Goal: Check status: Check status

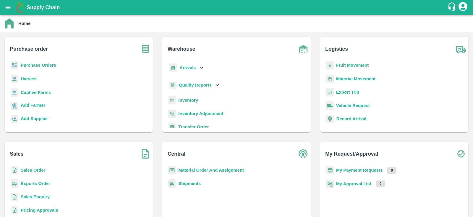
click at [40, 65] on b "Purchase Orders" at bounding box center [39, 65] width 36 height 5
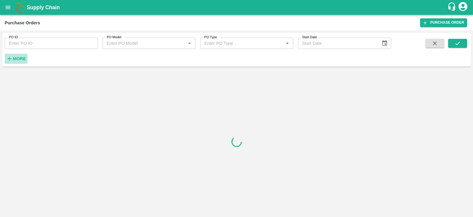
click at [18, 60] on strong "More" at bounding box center [19, 58] width 13 height 5
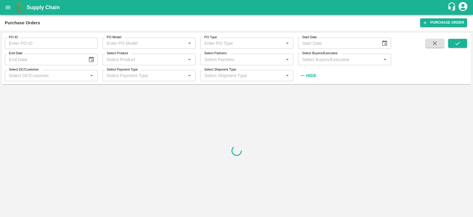
click at [316, 62] on input "Select Buyers/Executive" at bounding box center [340, 59] width 80 height 8
type input "sagar"
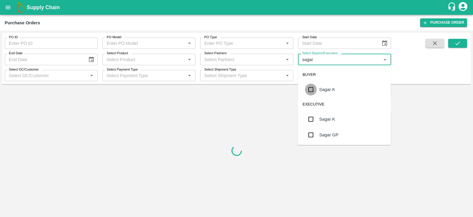
click at [311, 85] on input "checkbox" at bounding box center [311, 89] width 12 height 12
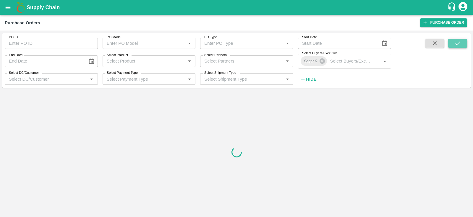
click at [452, 43] on button "submit" at bounding box center [458, 43] width 19 height 9
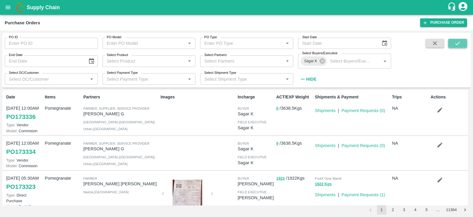
click at [460, 43] on icon "submit" at bounding box center [458, 43] width 7 height 7
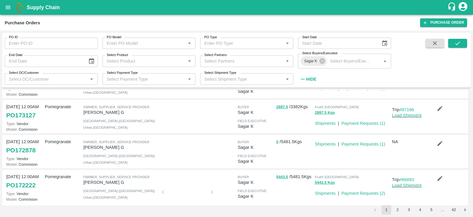
scroll to position [106, 0]
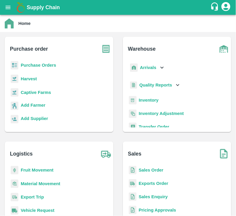
click at [45, 67] on b "Purchase Orders" at bounding box center [39, 65] width 36 height 5
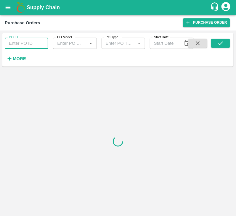
click at [32, 39] on input "PO ID" at bounding box center [27, 43] width 44 height 11
type input "168683"
click at [221, 41] on icon "submit" at bounding box center [220, 43] width 7 height 7
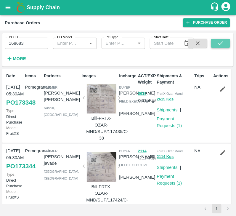
click at [218, 46] on icon "submit" at bounding box center [220, 43] width 7 height 7
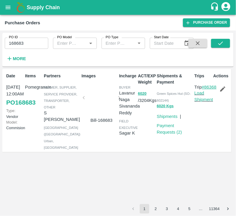
click at [206, 89] on link "#86368" at bounding box center [209, 87] width 15 height 5
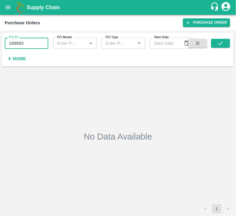
click at [38, 44] on input "168683" at bounding box center [27, 43] width 44 height 11
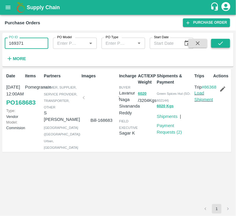
type input "169371"
click at [220, 44] on icon "submit" at bounding box center [220, 43] width 7 height 7
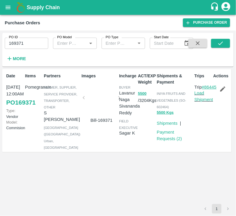
click at [203, 89] on link "#86445" at bounding box center [209, 87] width 15 height 5
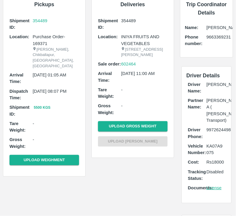
scroll to position [44, 0]
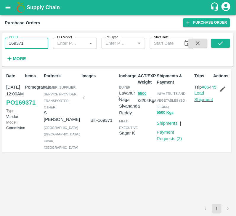
click at [31, 43] on input "169371" at bounding box center [27, 43] width 44 height 11
click at [222, 43] on icon "submit" at bounding box center [220, 43] width 7 height 7
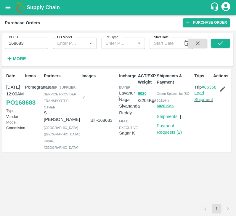
click at [95, 112] on div at bounding box center [101, 99] width 30 height 31
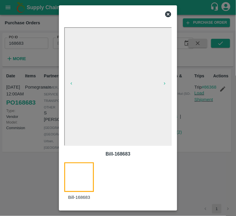
click at [200, 114] on div at bounding box center [118, 108] width 236 height 216
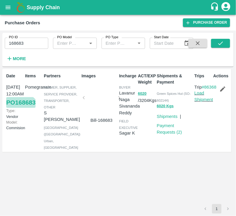
click at [19, 108] on link "PO 168683" at bounding box center [20, 102] width 29 height 11
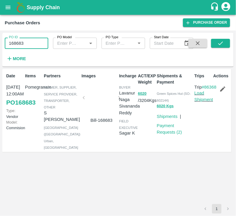
click at [34, 41] on input "168683" at bounding box center [27, 43] width 44 height 11
type input "169371"
click at [224, 44] on button "submit" at bounding box center [220, 43] width 19 height 9
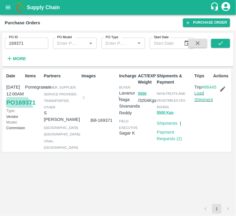
click at [15, 108] on link "PO 169371" at bounding box center [20, 102] width 29 height 11
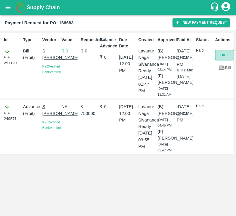
click at [220, 54] on button "Bill" at bounding box center [224, 55] width 19 height 10
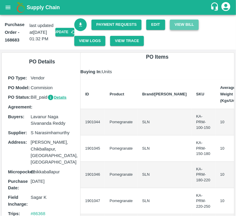
click at [183, 23] on button "View Bill" at bounding box center [184, 25] width 29 height 10
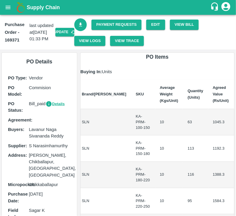
scroll to position [0, 64]
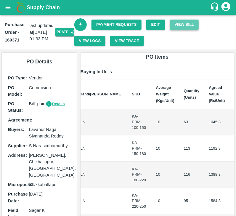
click at [182, 25] on button "View Bill" at bounding box center [184, 25] width 29 height 10
